Goal: Information Seeking & Learning: Learn about a topic

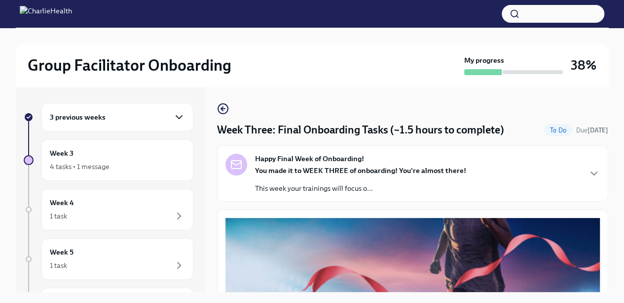
click at [173, 115] on icon "button" at bounding box center [179, 117] width 12 height 12
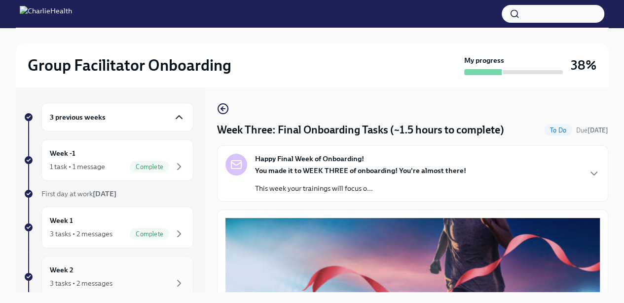
click at [127, 287] on div "3 tasks • 2 messages" at bounding box center [117, 283] width 135 height 12
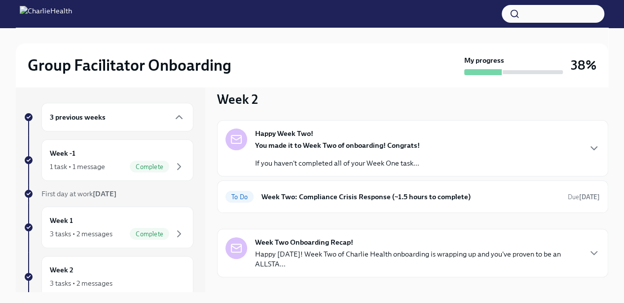
scroll to position [27, 0]
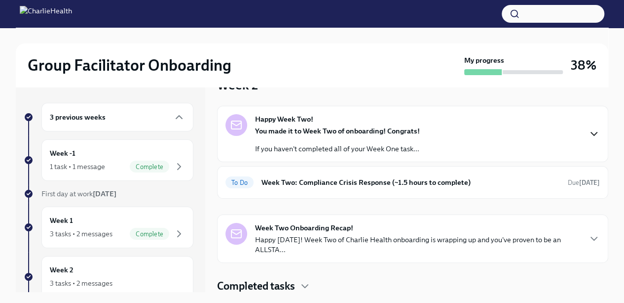
click at [589, 131] on icon "button" at bounding box center [594, 134] width 12 height 12
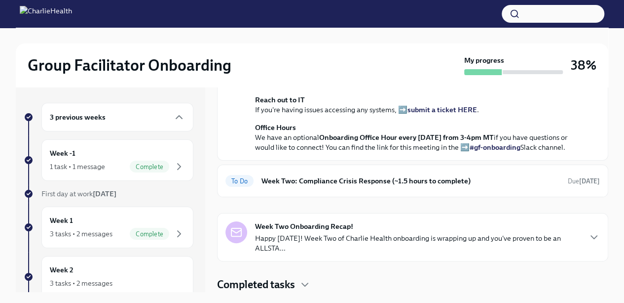
scroll to position [342, 0]
click at [302, 283] on icon "button" at bounding box center [305, 284] width 12 height 12
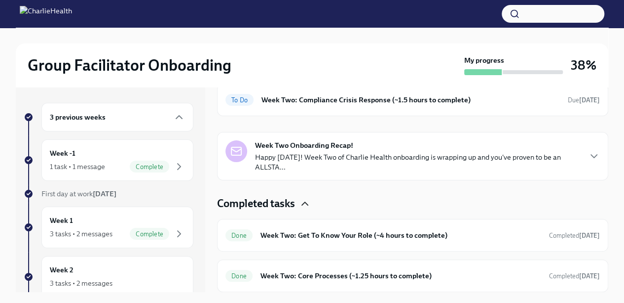
scroll to position [422, 0]
click at [590, 153] on icon "button" at bounding box center [594, 156] width 12 height 12
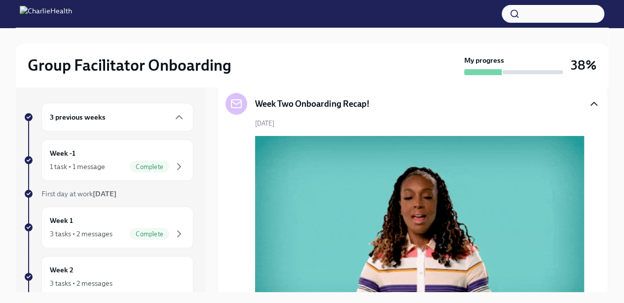
scroll to position [328, 0]
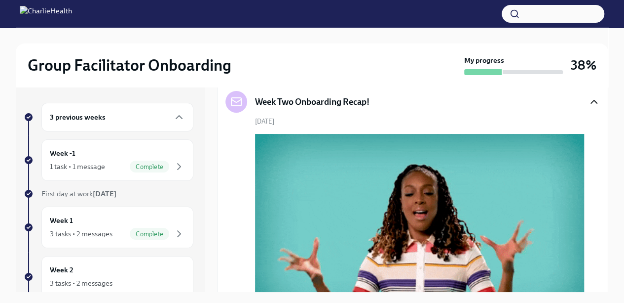
click at [399, 56] on h6 "Week Two: Compliance Crisis Response (~1.5 hours to complete)" at bounding box center [411, 50] width 299 height 11
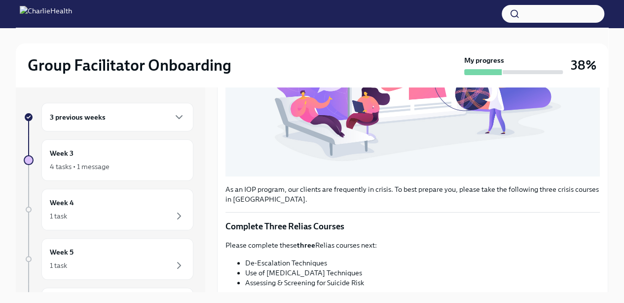
scroll to position [395, 0]
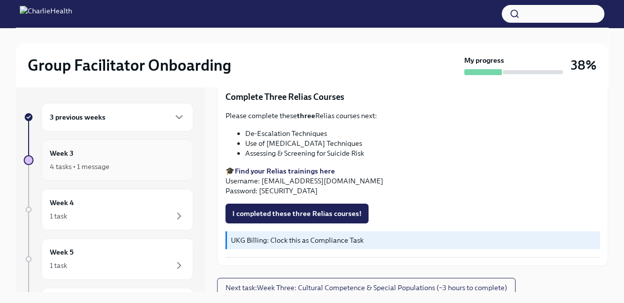
click at [139, 167] on div "4 tasks • 1 message" at bounding box center [117, 166] width 135 height 12
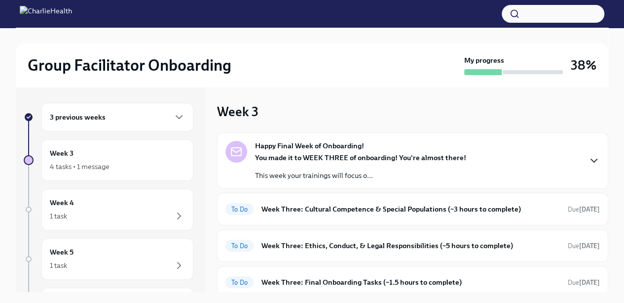
click at [588, 162] on icon "button" at bounding box center [594, 160] width 12 height 12
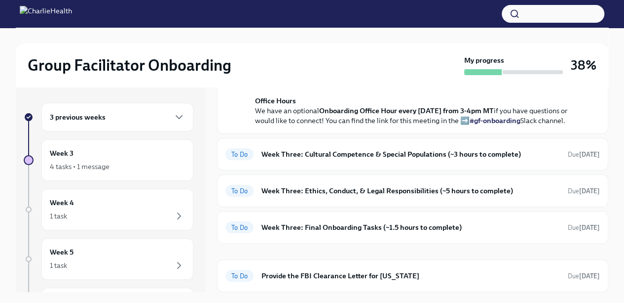
scroll to position [383, 0]
click at [471, 235] on div "To Do Week Three: Final Onboarding Tasks (~1.5 hours to complete) Due [DATE]" at bounding box center [413, 227] width 375 height 16
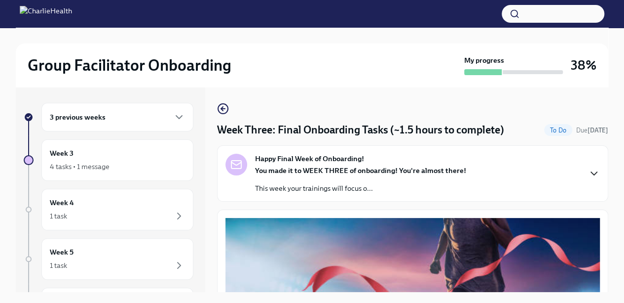
click at [588, 171] on icon "button" at bounding box center [594, 173] width 12 height 12
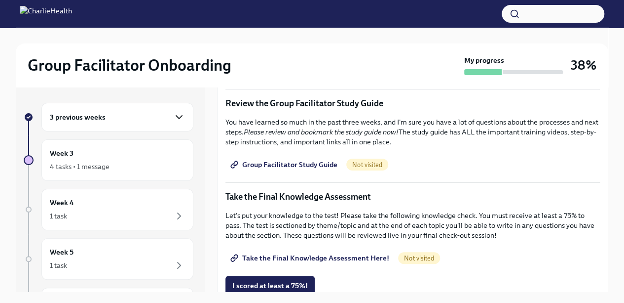
scroll to position [17, 0]
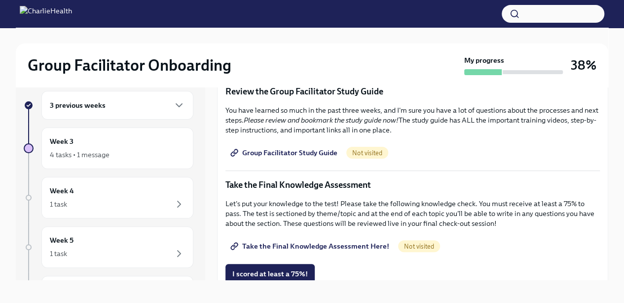
click at [623, 223] on div "Group Facilitator Onboarding My progress 38% 3 previous weeks Week 3 4 tasks • …" at bounding box center [312, 162] width 624 height 292
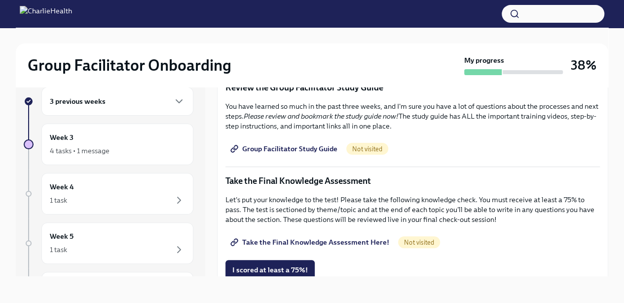
scroll to position [13, 0]
